Goal: Check status: Check status

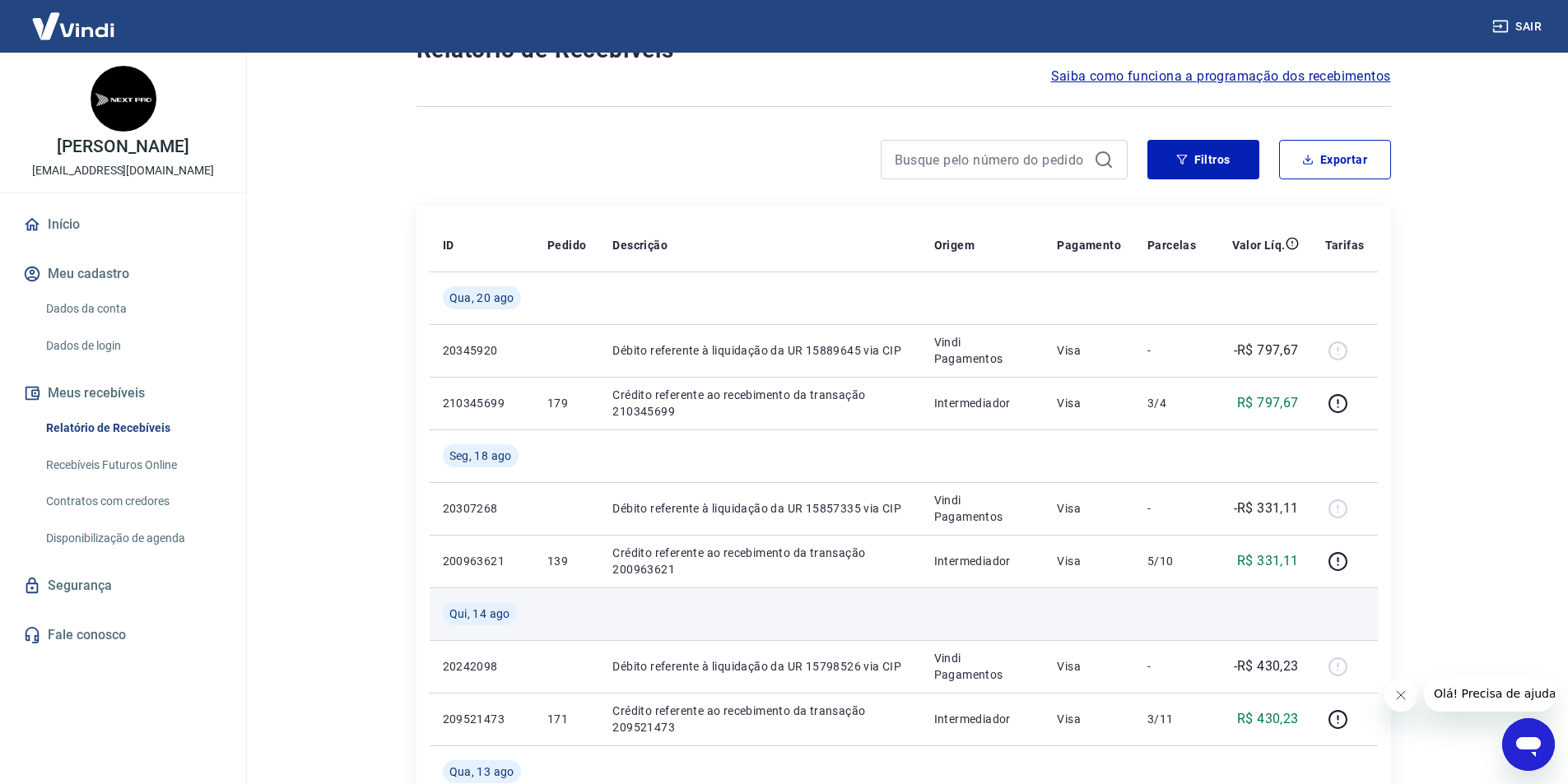
scroll to position [164, 0]
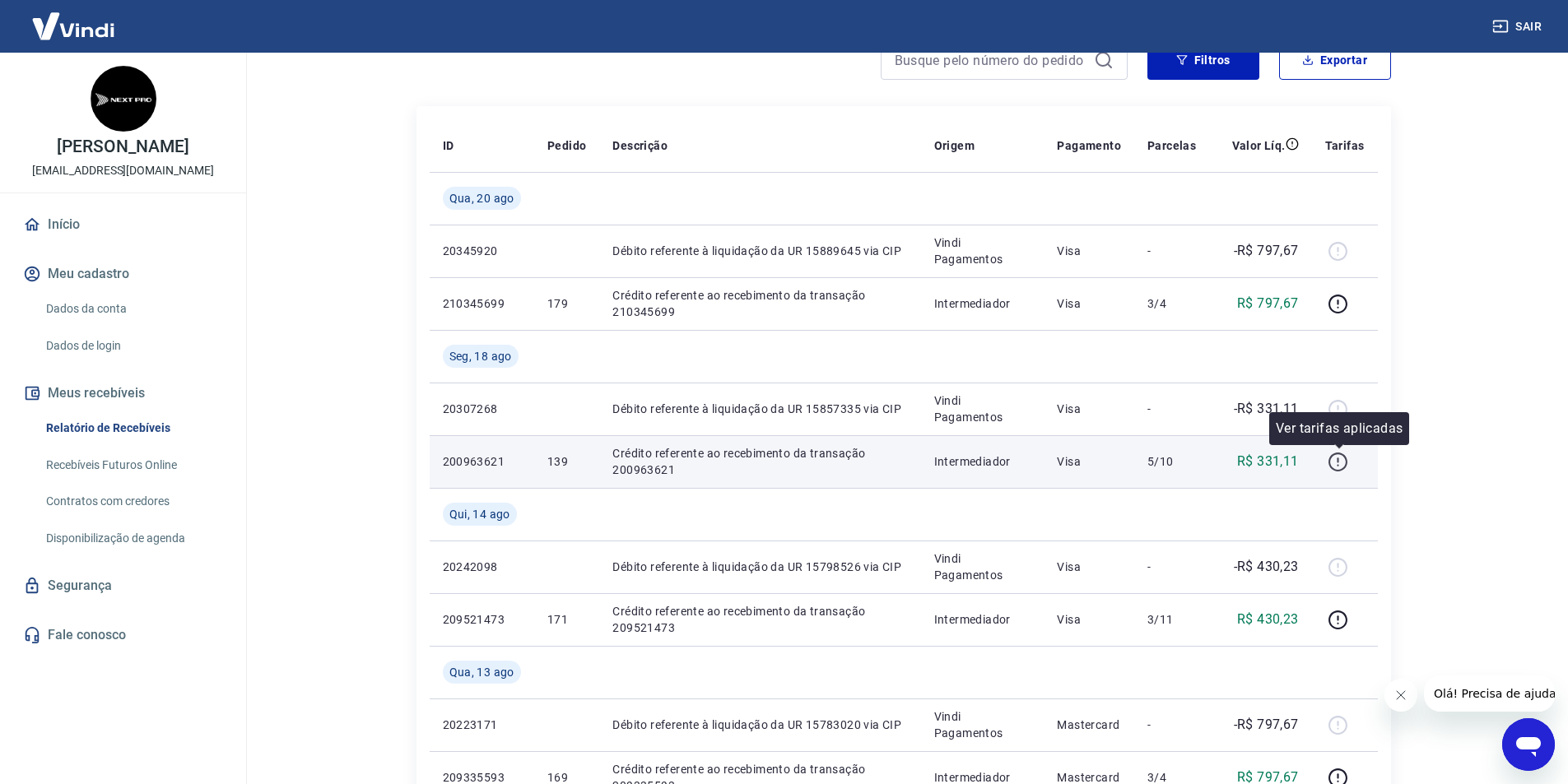
click at [1338, 459] on icon "button" at bounding box center [1338, 462] width 21 height 21
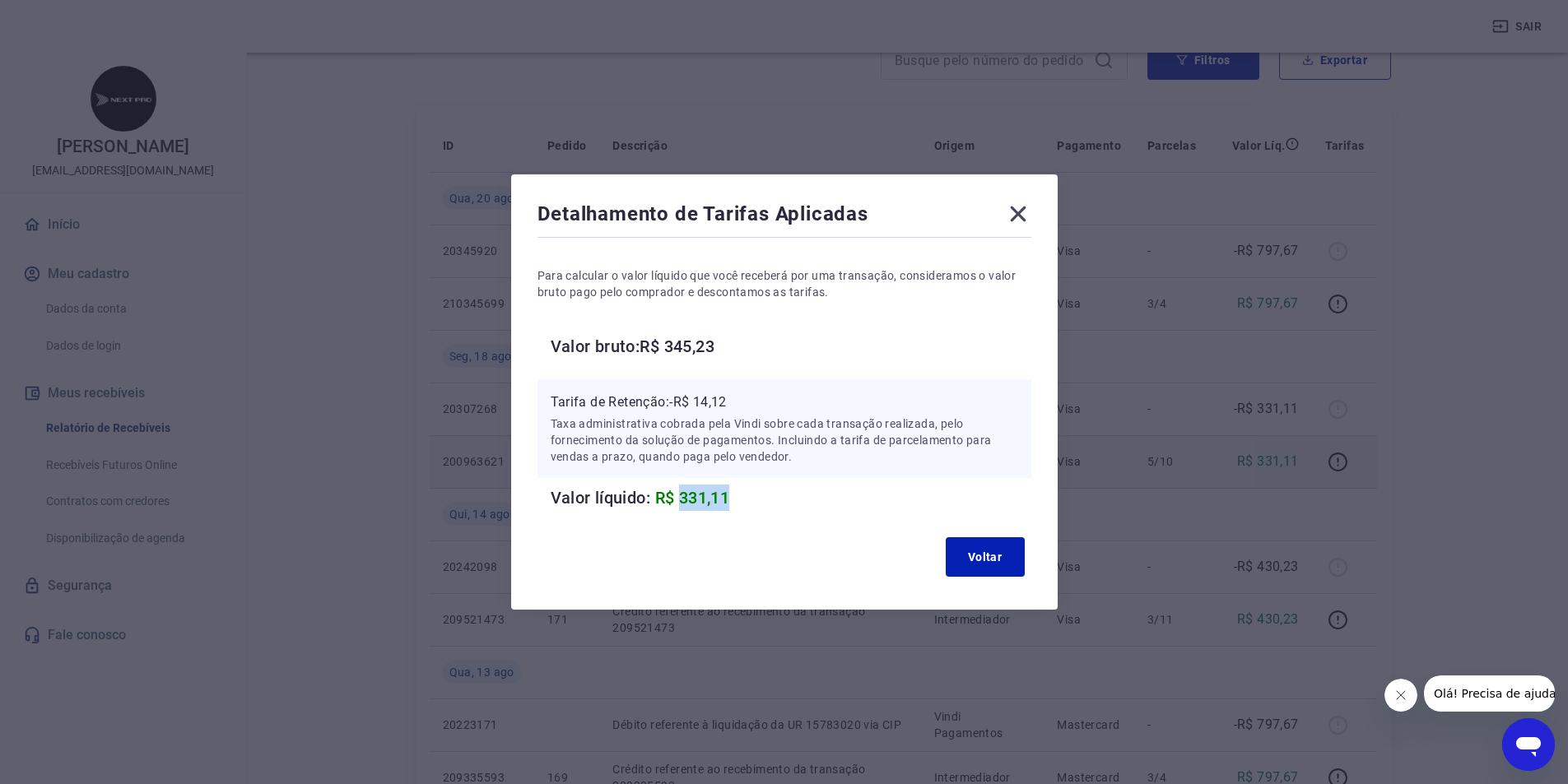
drag, startPoint x: 686, startPoint y: 499, endPoint x: 735, endPoint y: 492, distance: 49.5
click at [730, 492] on span "R$ 331,11" at bounding box center [692, 498] width 75 height 20
copy span "331,11"
click at [967, 567] on button "Voltar" at bounding box center [985, 556] width 79 height 39
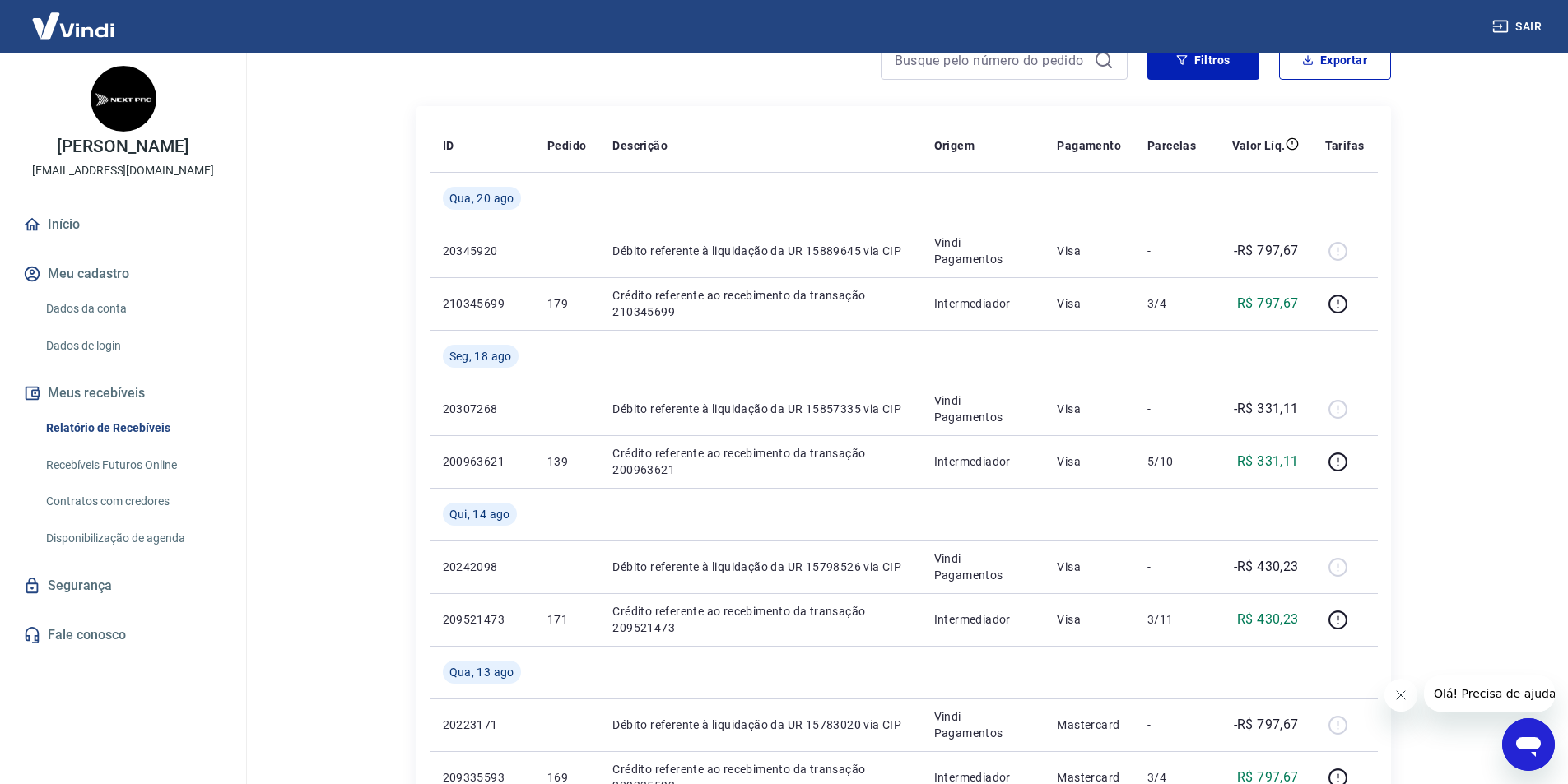
click at [1525, 23] on button "Sair" at bounding box center [1518, 27] width 59 height 31
